Goal: Transaction & Acquisition: Purchase product/service

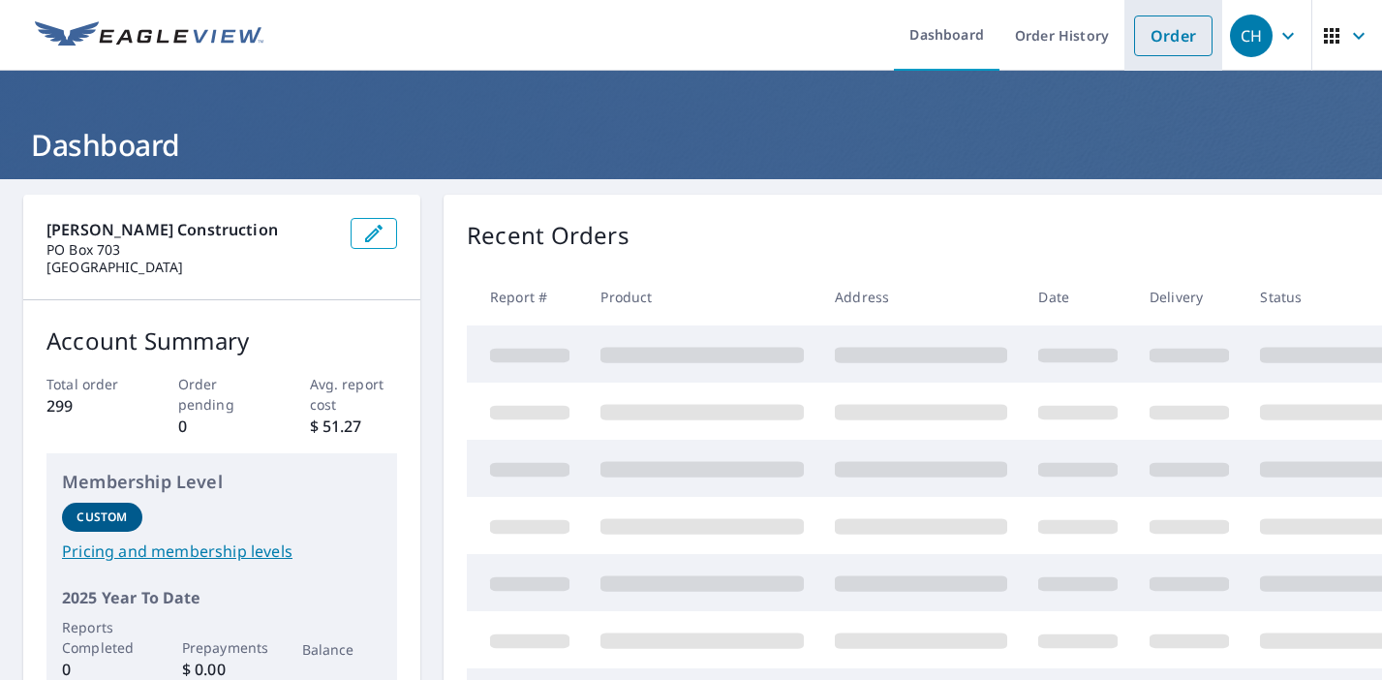
click at [1171, 31] on link "Order" at bounding box center [1173, 35] width 78 height 41
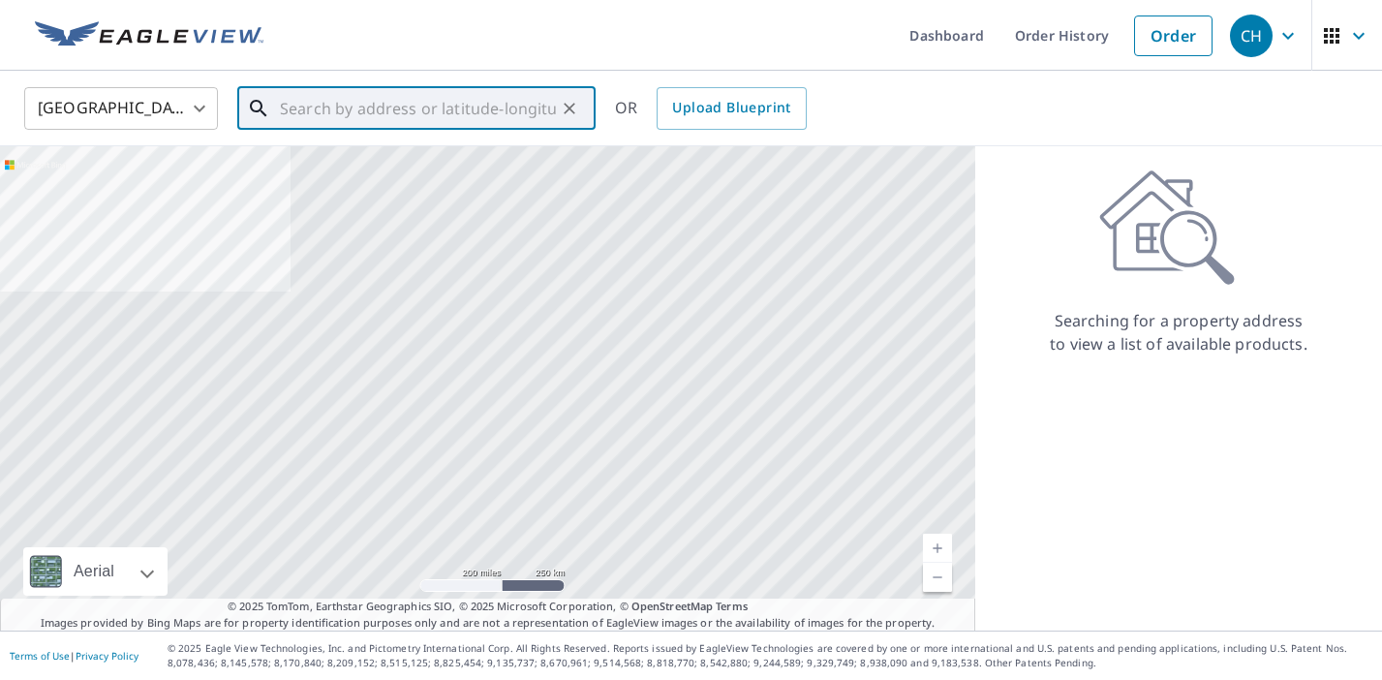
click at [484, 103] on input "text" at bounding box center [418, 108] width 276 height 54
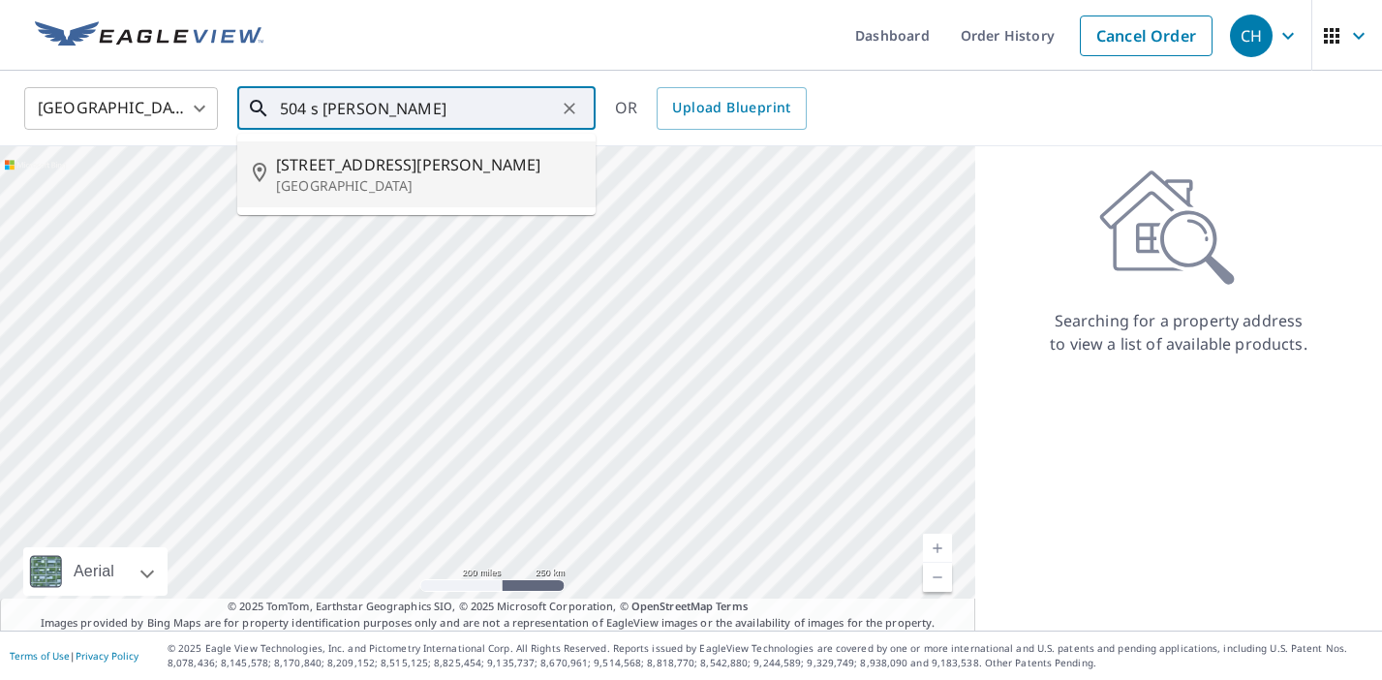
click at [421, 195] on li "504 S Preece St Battle Creek, NE 68715" at bounding box center [416, 174] width 358 height 66
type input "504 S Preece St Battle Creek, NE 68715"
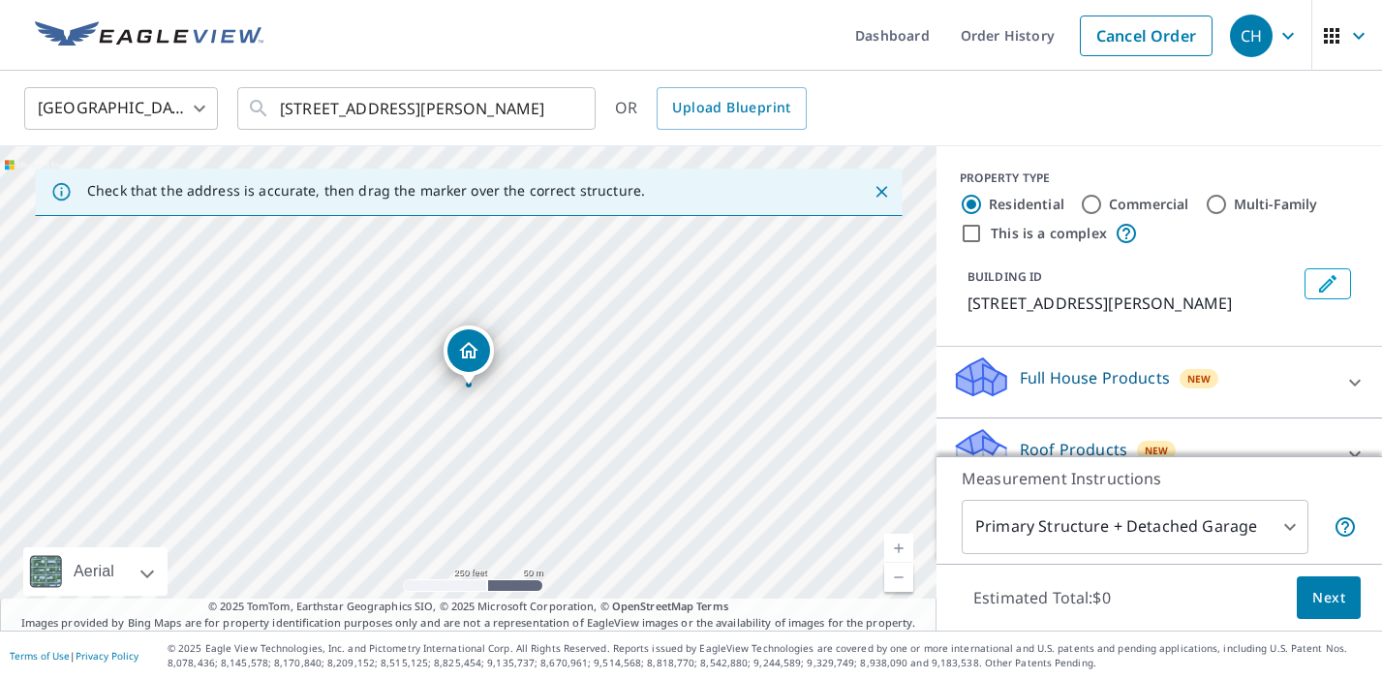
click at [1111, 529] on body "CH CH Dashboard Order History Cancel Order CH United States US ​ 504 S Preece S…" at bounding box center [691, 340] width 1382 height 680
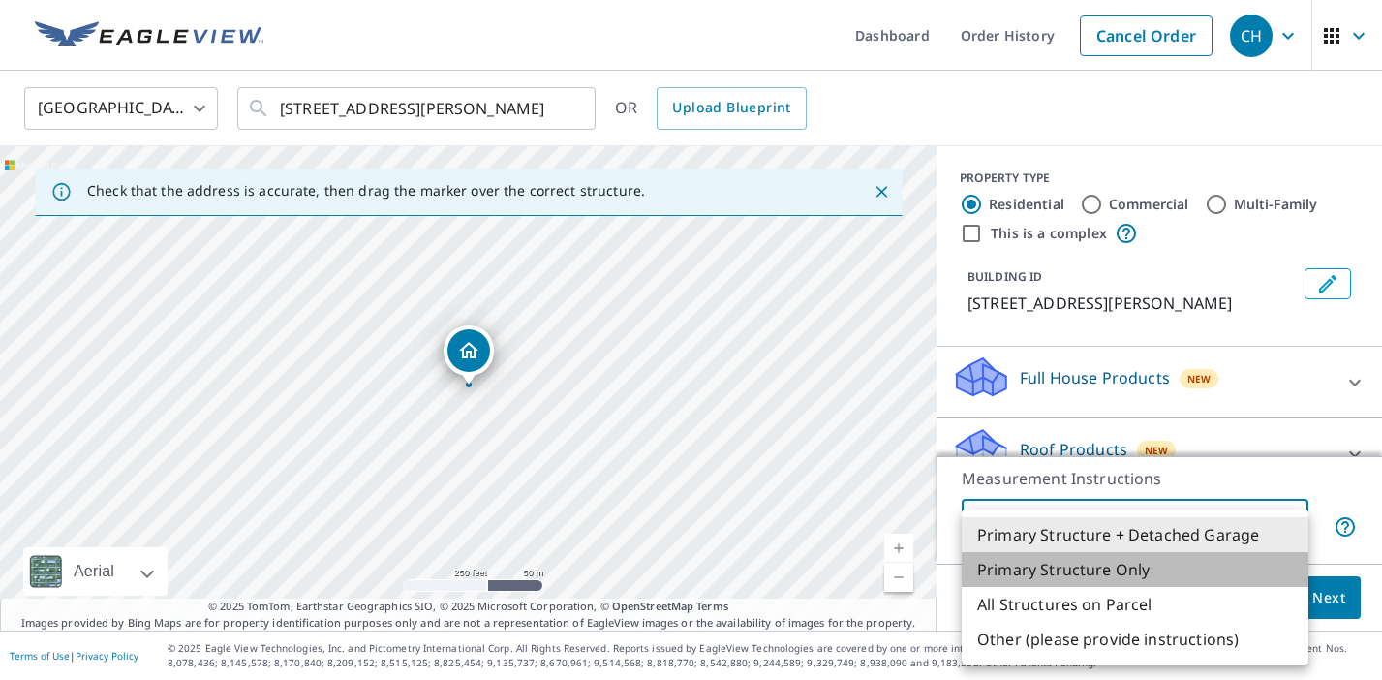
click at [1097, 563] on li "Primary Structure Only" at bounding box center [1135, 569] width 347 height 35
type input "2"
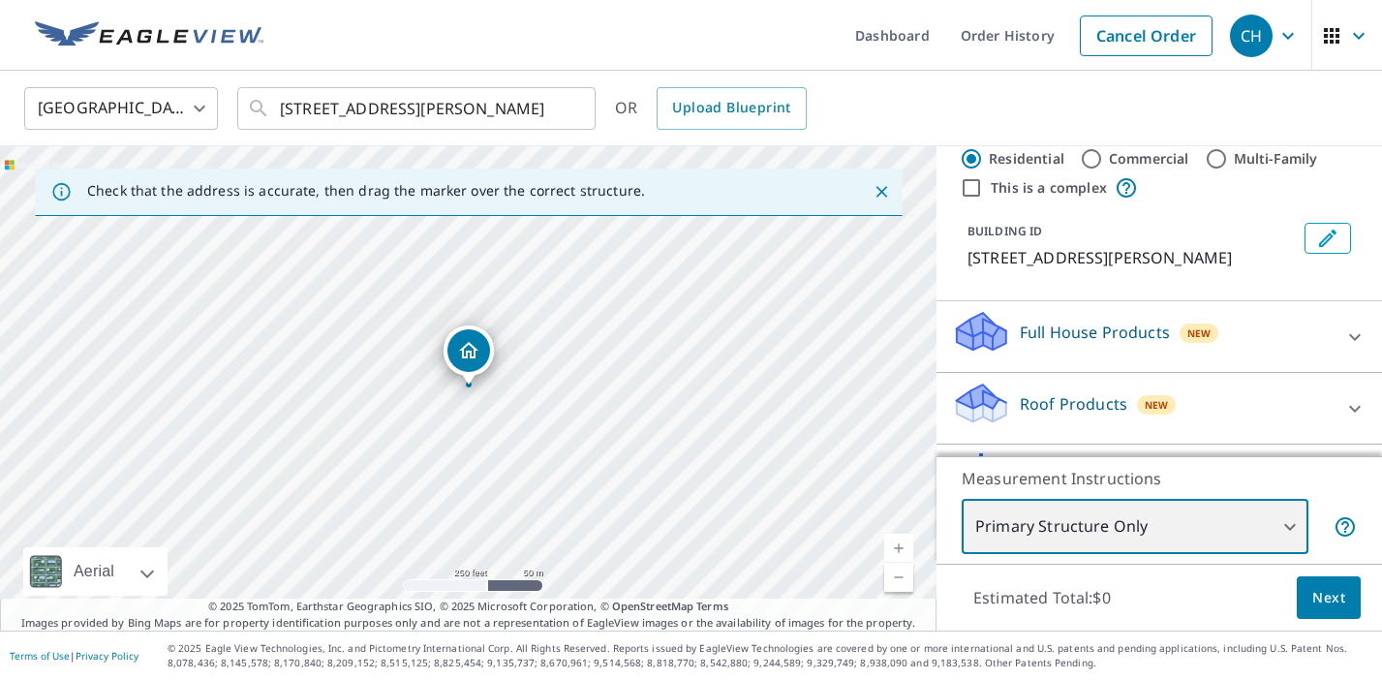
scroll to position [50, 0]
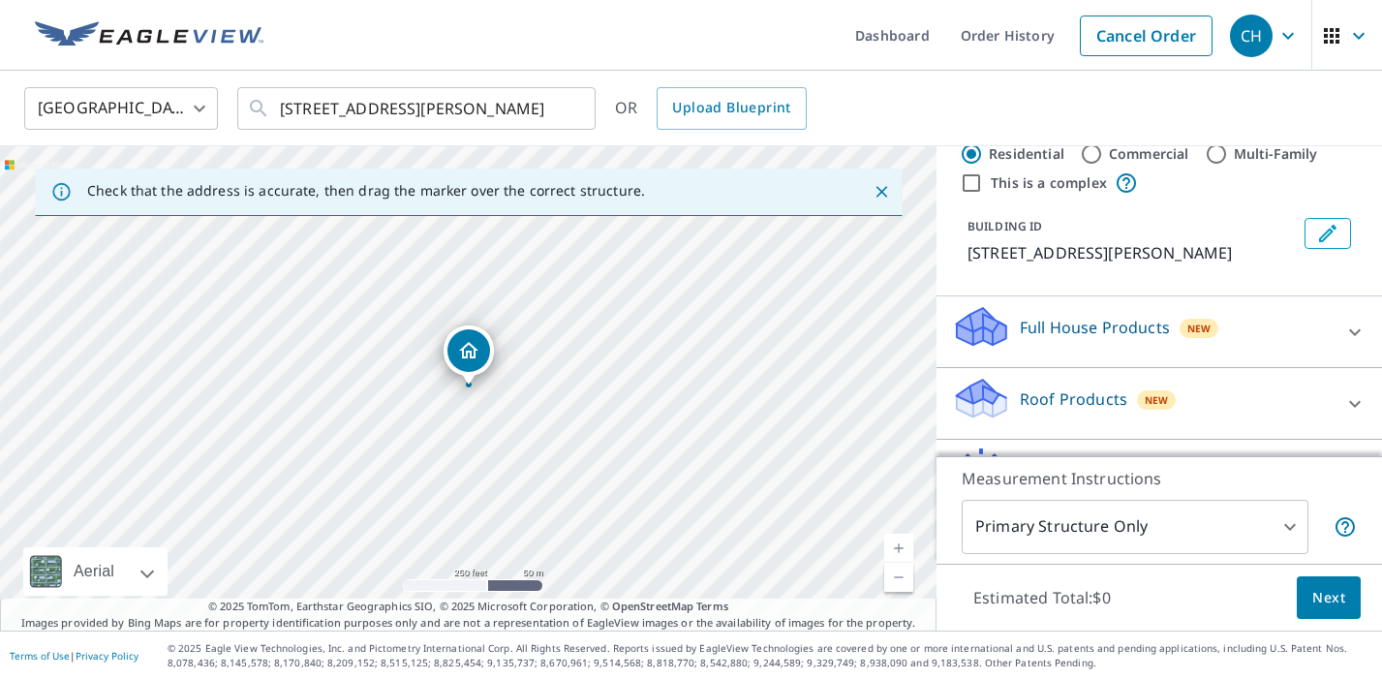
click at [1092, 415] on div "Roof Products New" at bounding box center [1142, 403] width 380 height 55
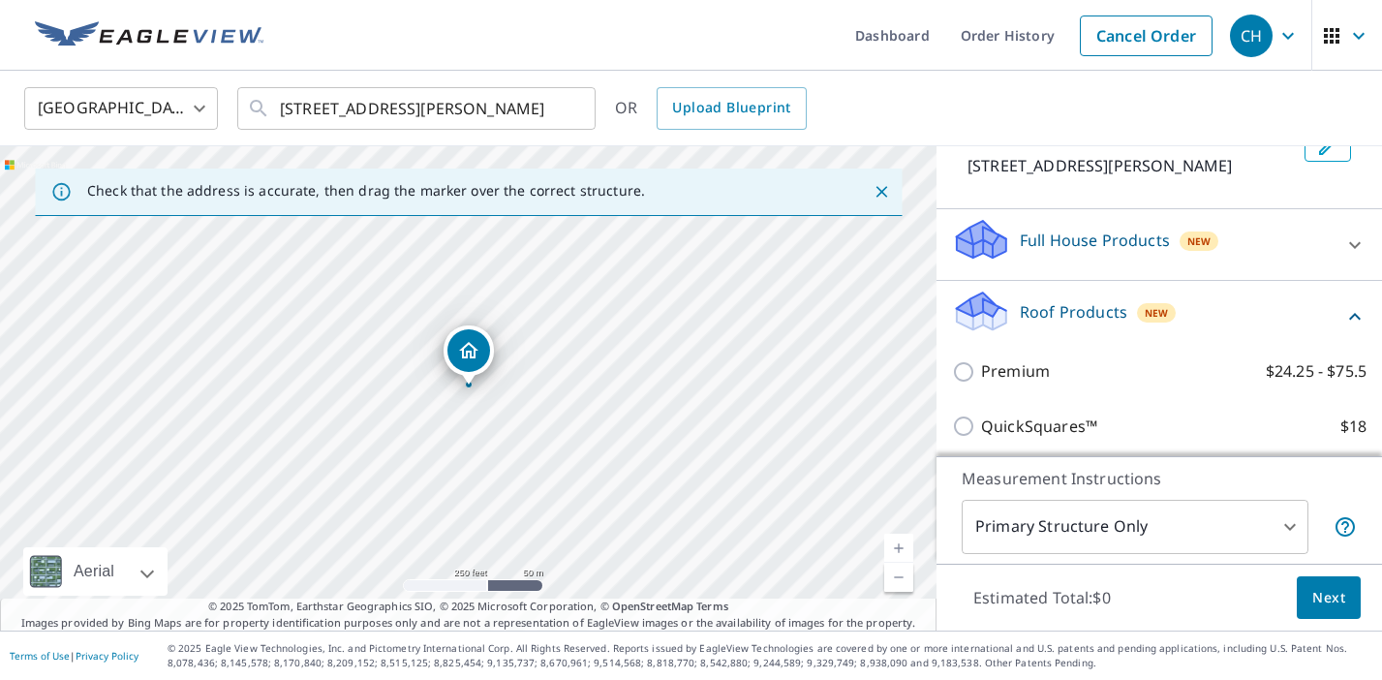
scroll to position [138, 0]
click at [1076, 384] on div "Premium $24.25 - $75.5" at bounding box center [1159, 370] width 415 height 55
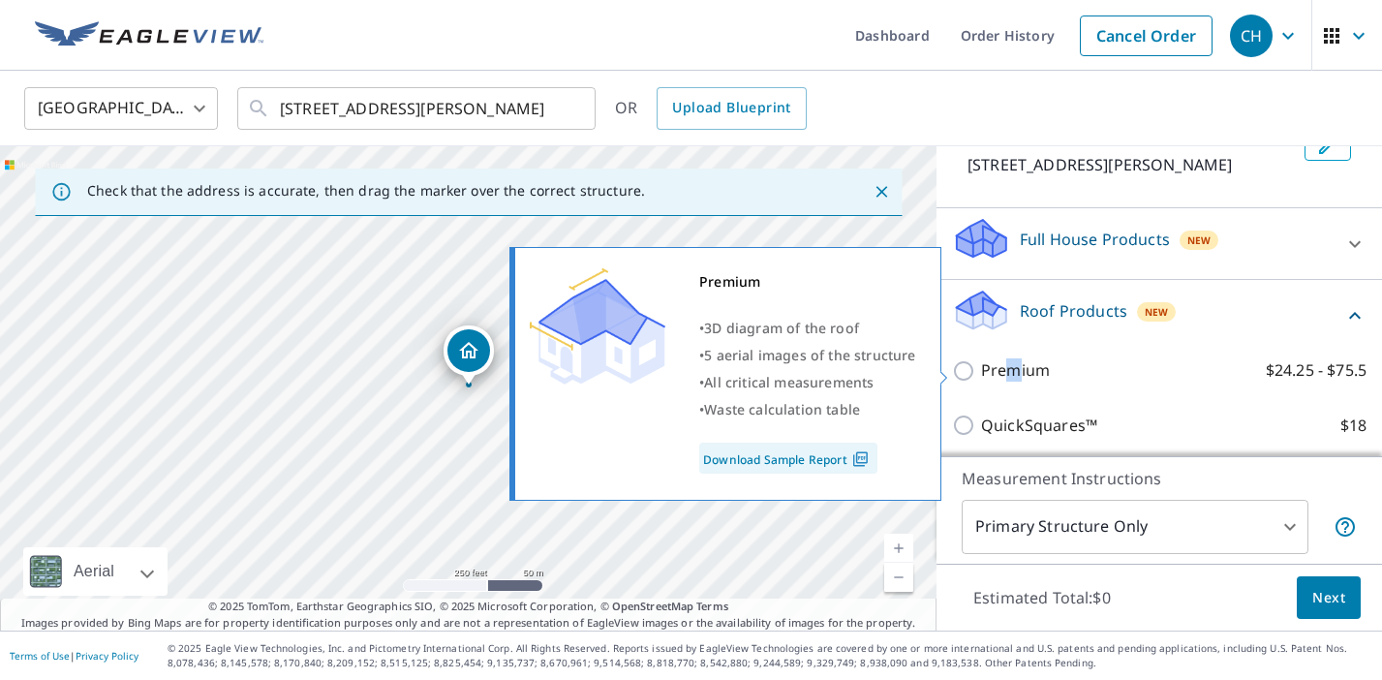
click at [1012, 373] on p "Premium" at bounding box center [1015, 370] width 69 height 24
click at [963, 379] on input "Premium $24.25 - $75.5" at bounding box center [966, 370] width 29 height 23
checkbox input "true"
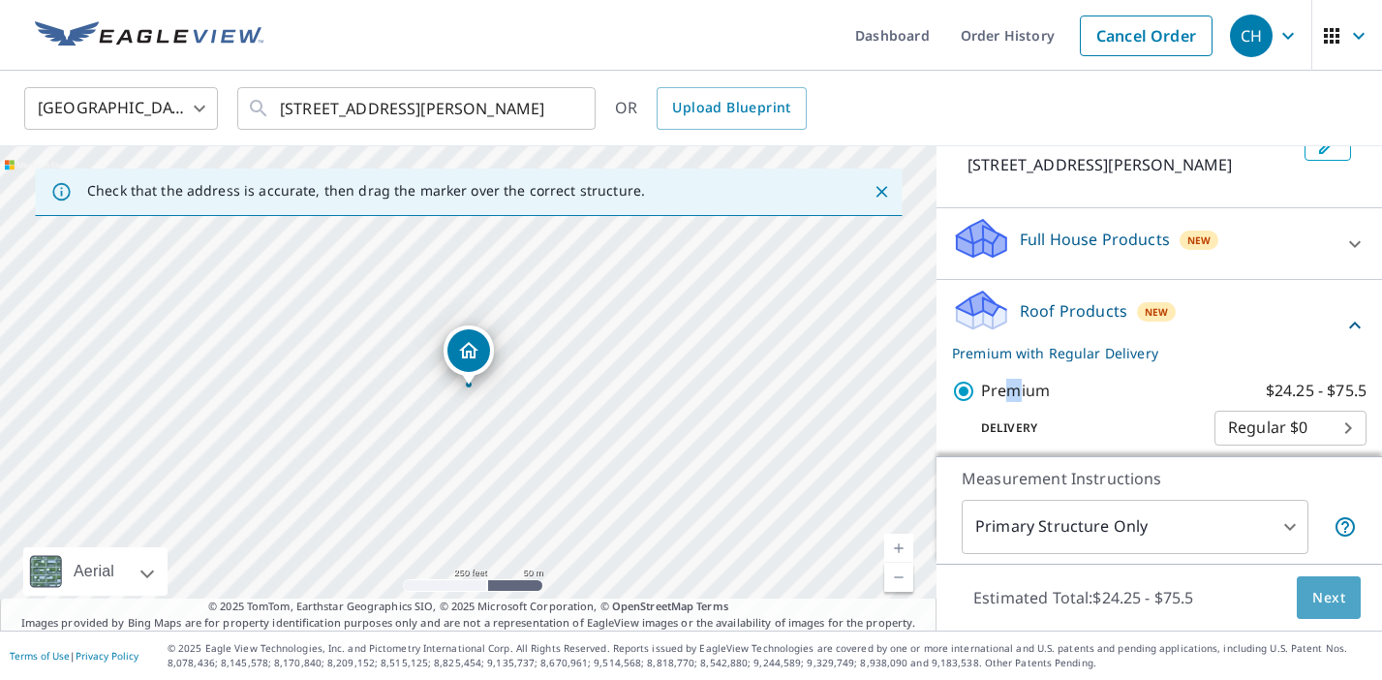
click at [1323, 595] on span "Next" at bounding box center [1328, 598] width 33 height 24
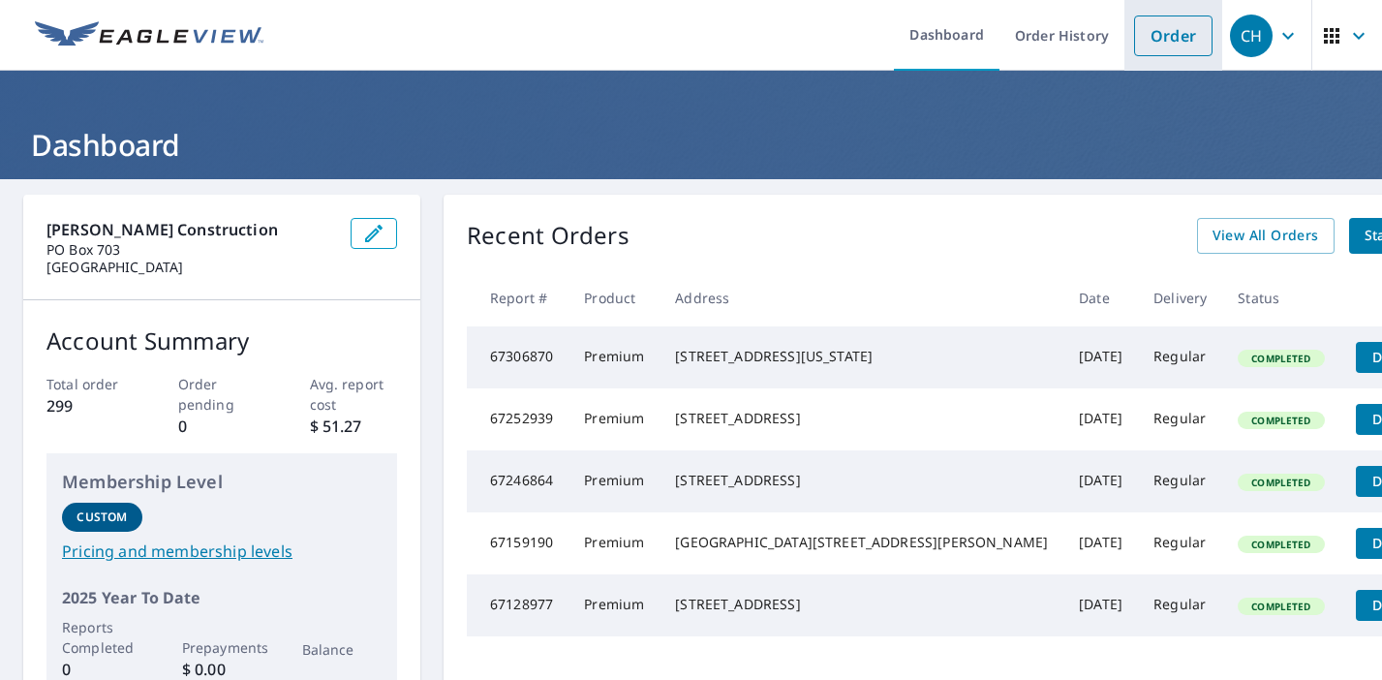
click at [1182, 21] on link "Order" at bounding box center [1173, 35] width 78 height 41
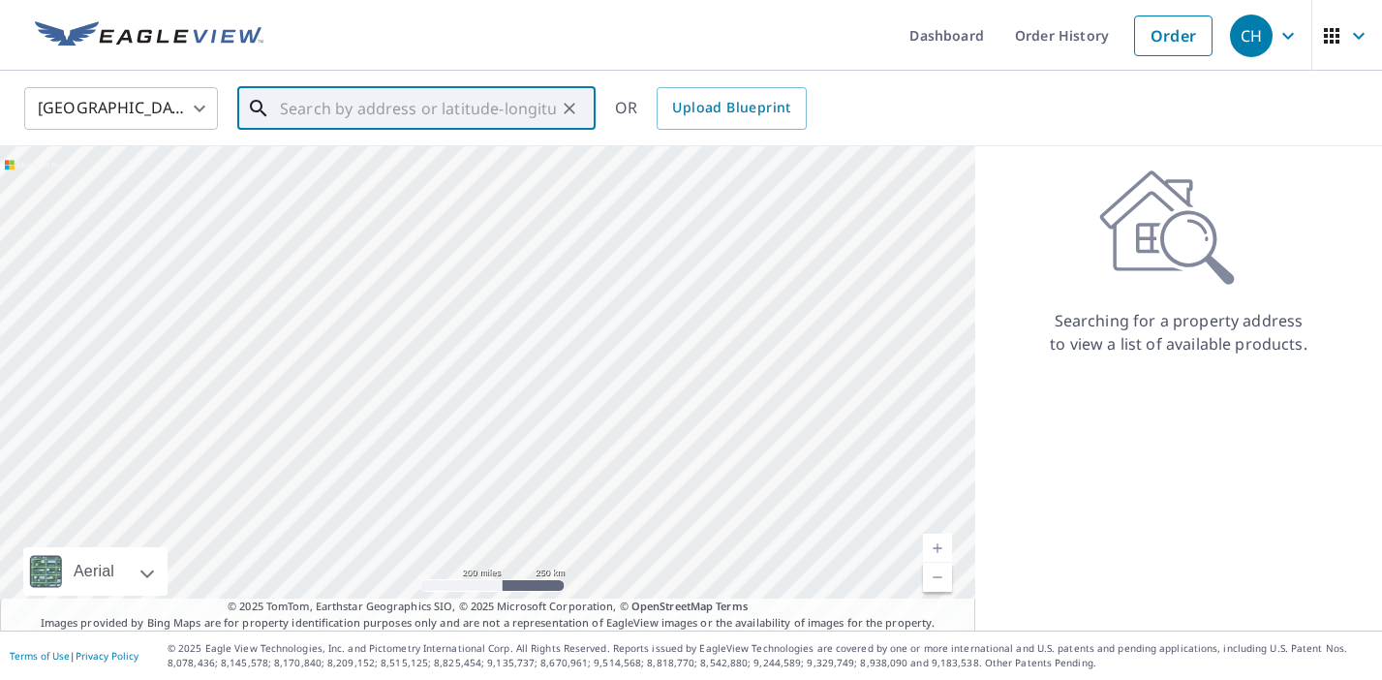
click at [424, 118] on input "text" at bounding box center [418, 108] width 276 height 54
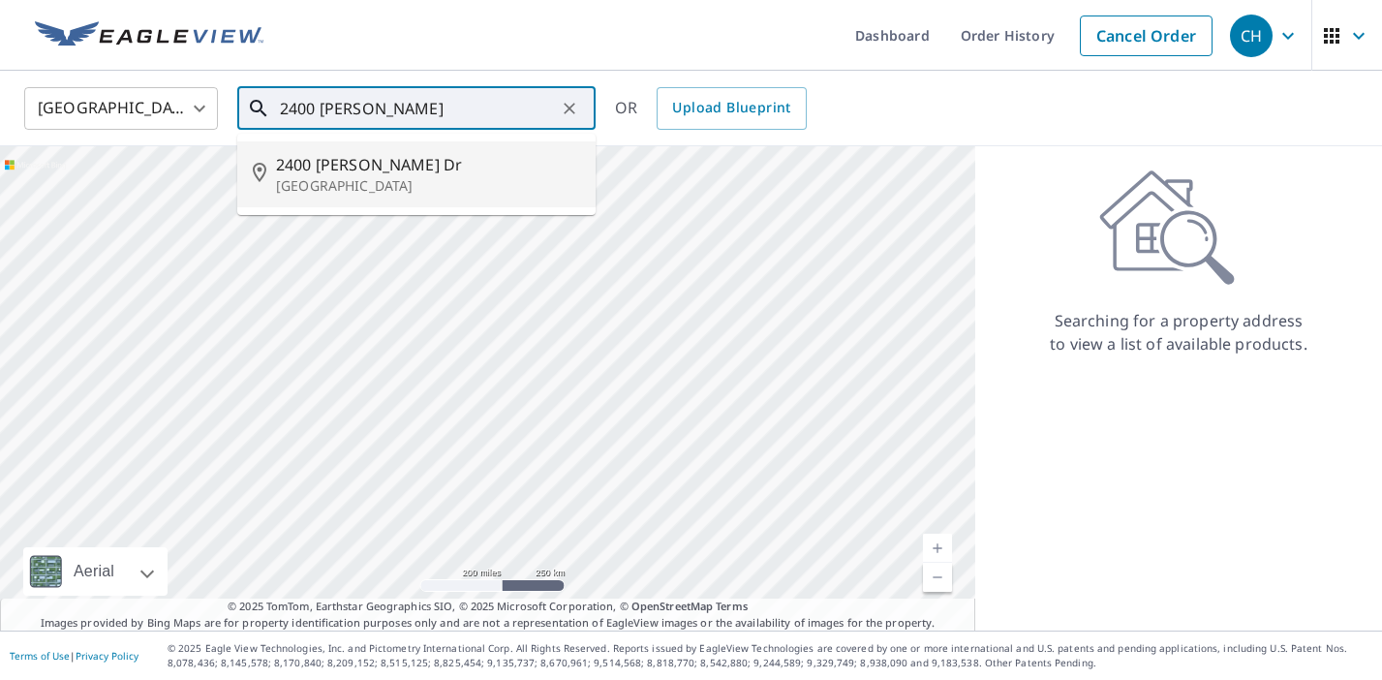
click at [399, 177] on p "[GEOGRAPHIC_DATA]" at bounding box center [428, 185] width 304 height 19
type input "[STREET_ADDRESS][PERSON_NAME][PERSON_NAME]"
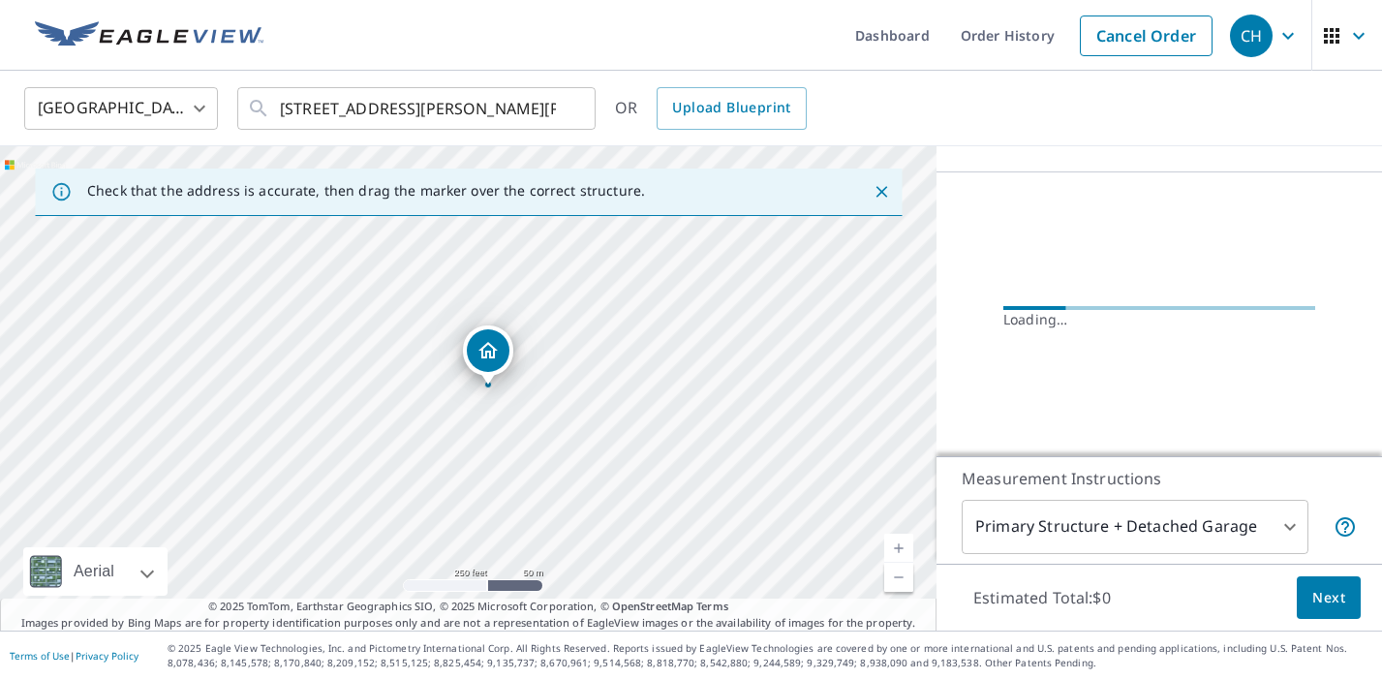
scroll to position [176, 0]
click at [1029, 527] on body "CH CH Dashboard Order History Cancel Order CH [GEOGRAPHIC_DATA] [GEOGRAPHIC_DAT…" at bounding box center [691, 340] width 1382 height 680
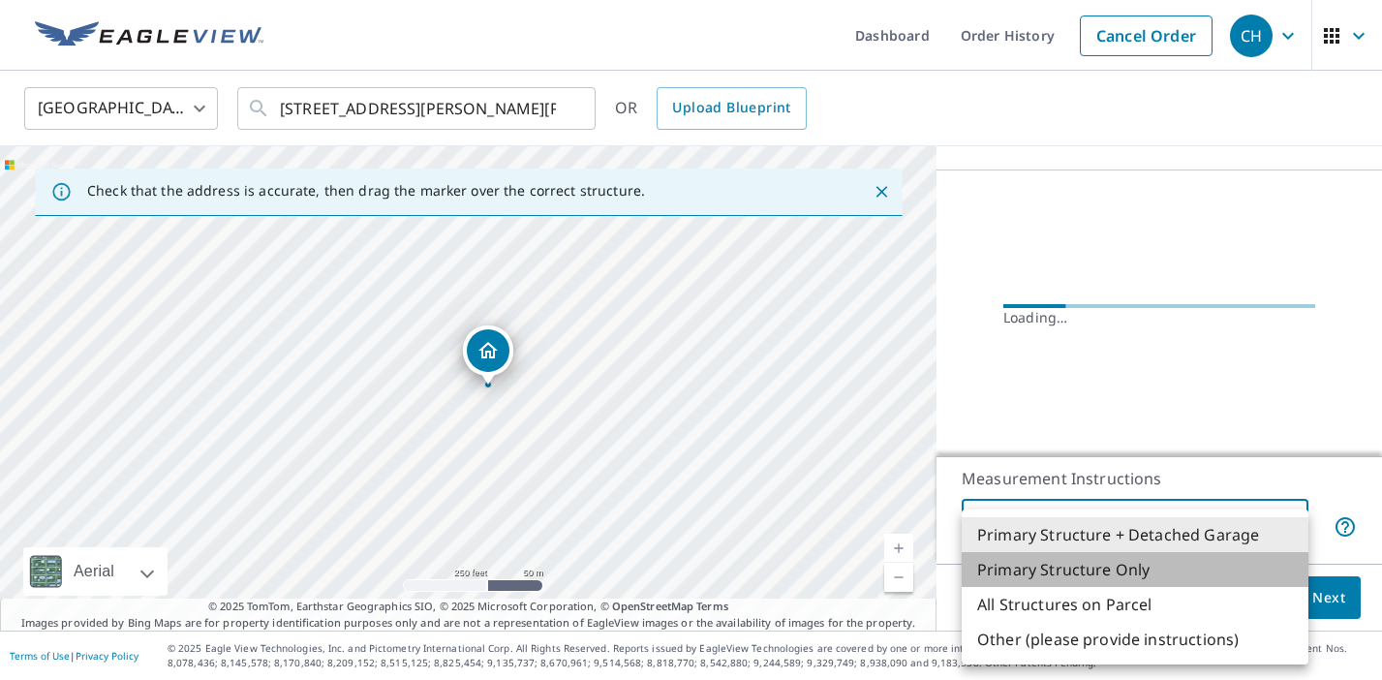
click at [1023, 564] on li "Primary Structure Only" at bounding box center [1135, 569] width 347 height 35
type input "2"
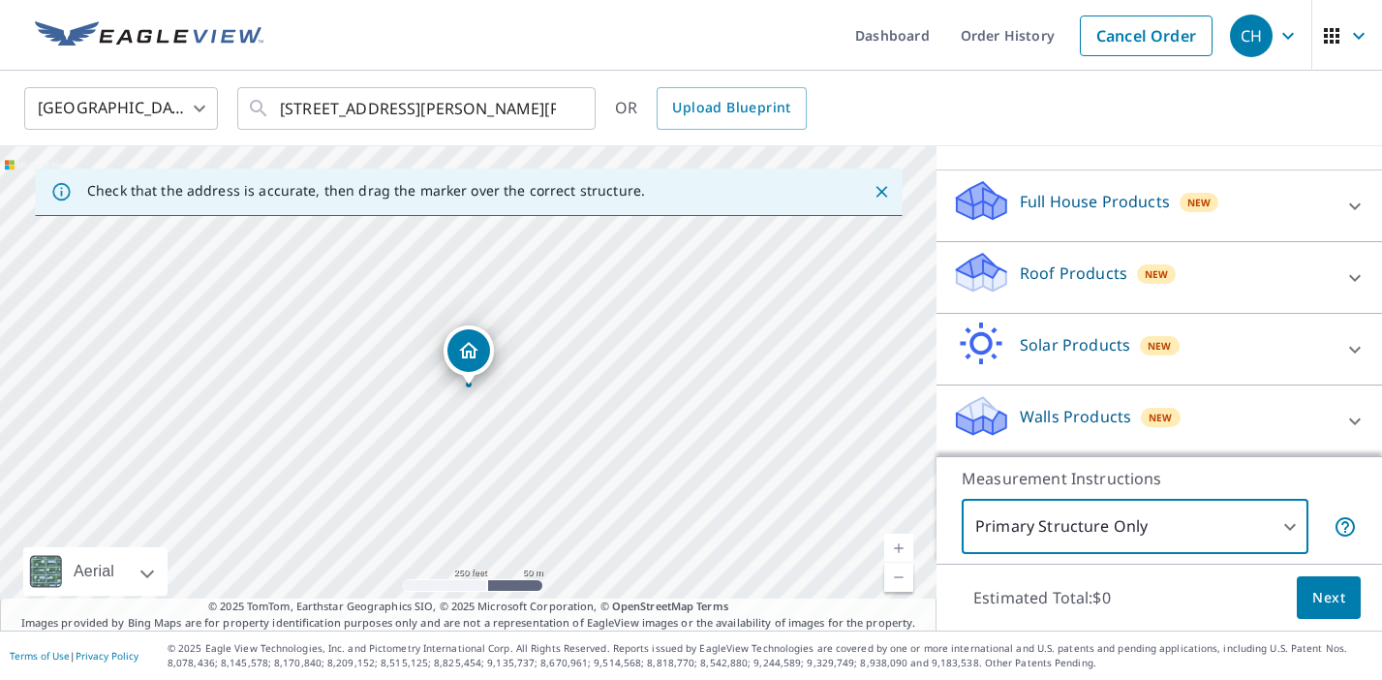
click at [1058, 281] on p "Roof Products" at bounding box center [1074, 273] width 108 height 23
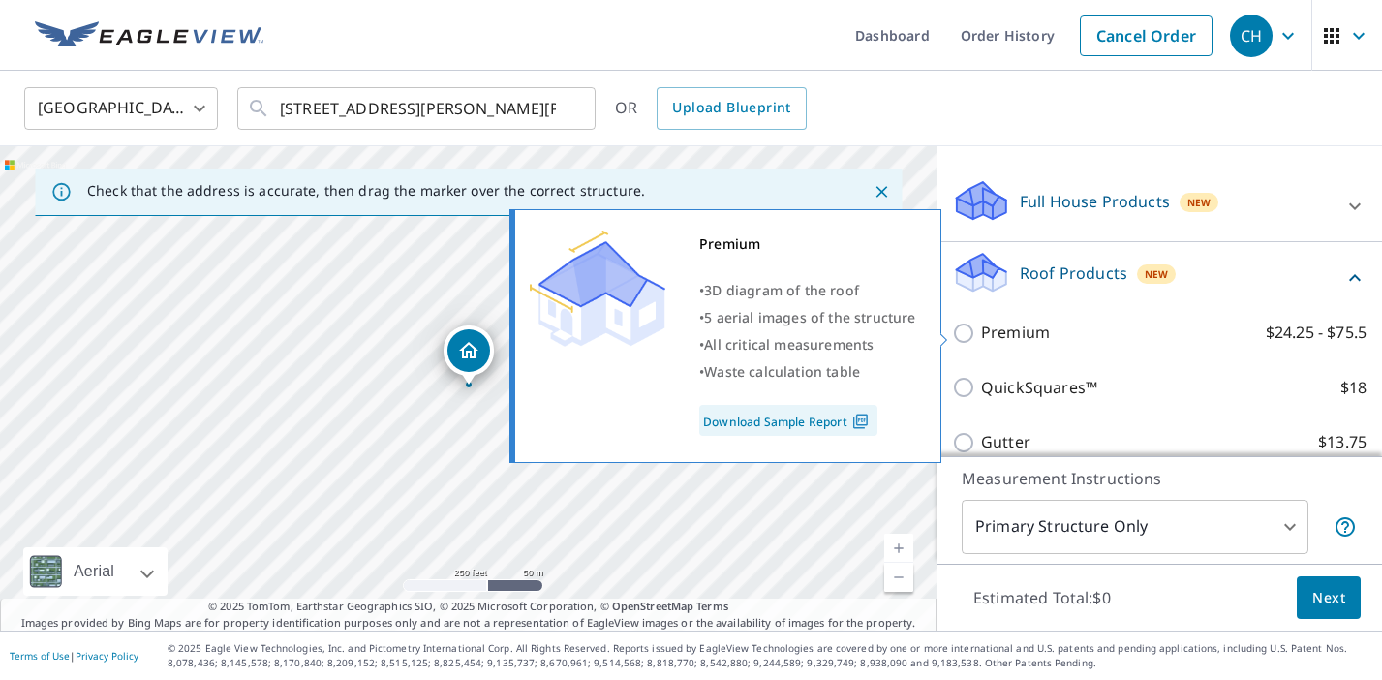
click at [1045, 329] on p "Premium" at bounding box center [1015, 333] width 69 height 24
click at [981, 329] on input "Premium $24.25 - $75.5" at bounding box center [966, 333] width 29 height 23
checkbox input "true"
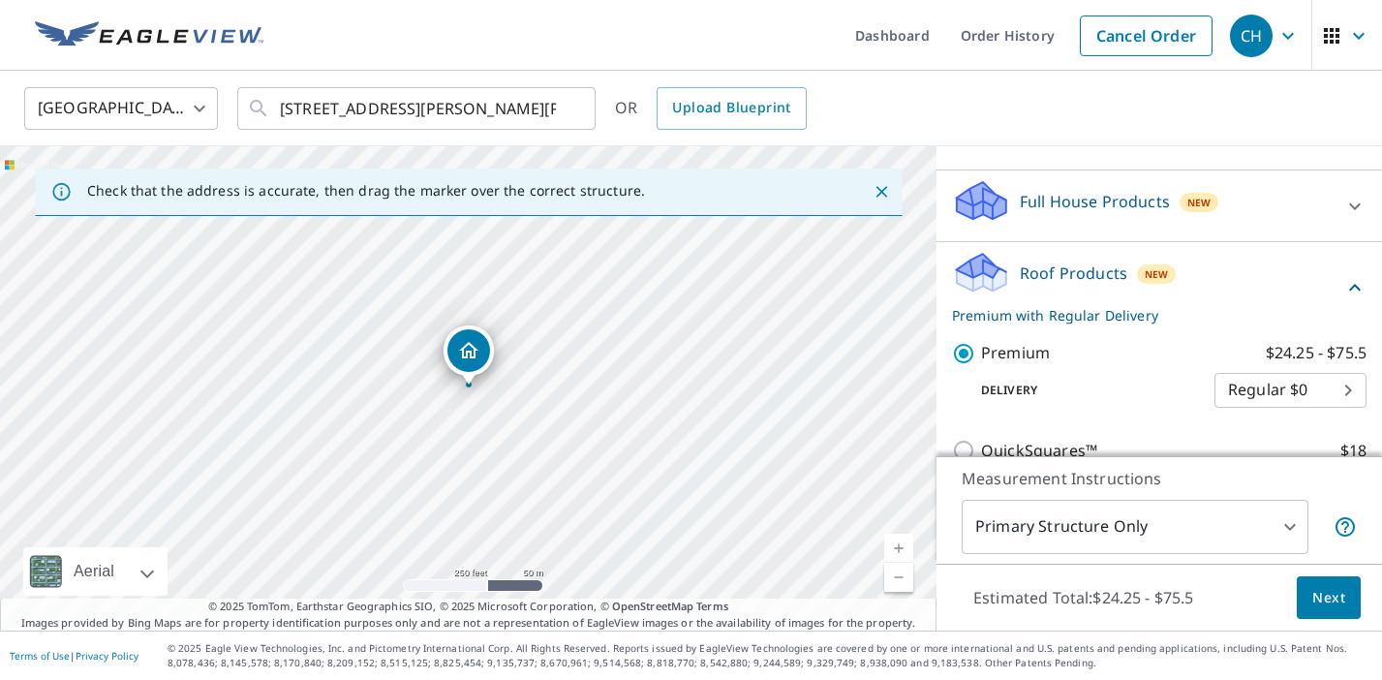
click at [1333, 590] on span "Next" at bounding box center [1328, 598] width 33 height 24
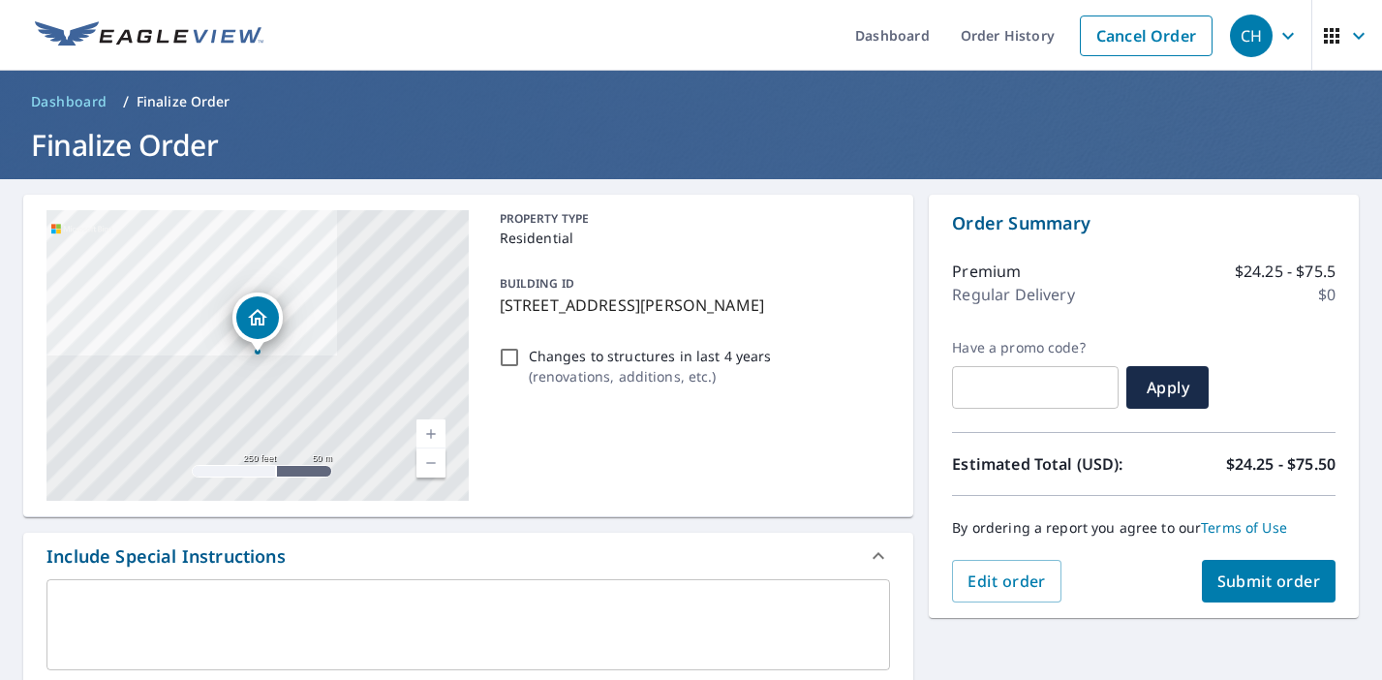
click at [1262, 576] on span "Submit order" at bounding box center [1269, 580] width 104 height 21
